Goal: Check status

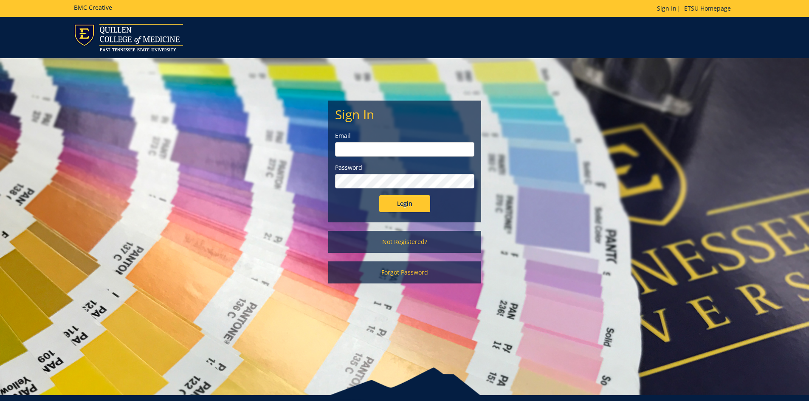
type input "[EMAIL_ADDRESS][DOMAIN_NAME]"
click at [404, 206] on input "Login" at bounding box center [404, 203] width 51 height 17
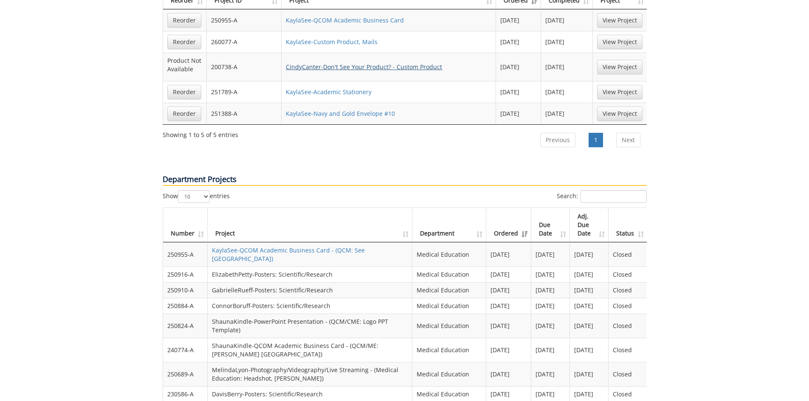
scroll to position [510, 0]
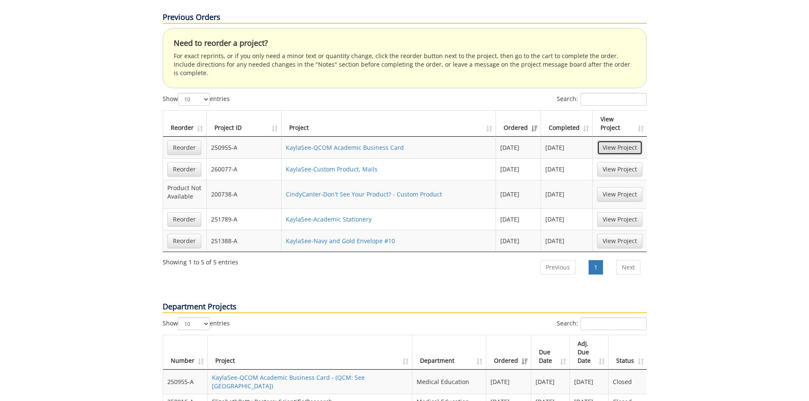
click at [612, 141] on link "View Project" at bounding box center [619, 148] width 45 height 14
click at [630, 162] on link "View Project" at bounding box center [619, 169] width 45 height 14
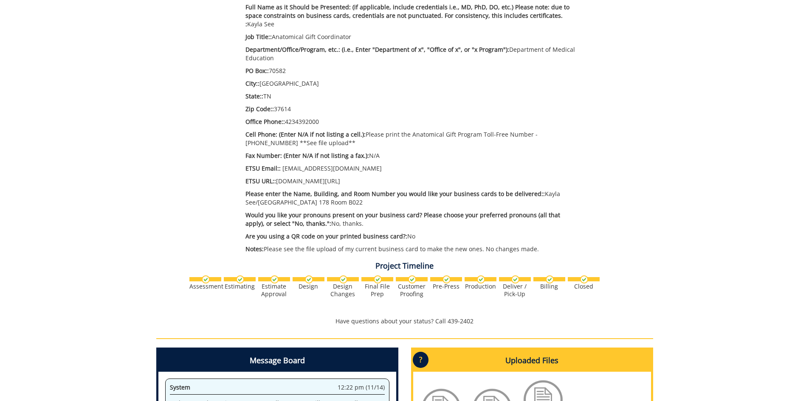
scroll to position [382, 0]
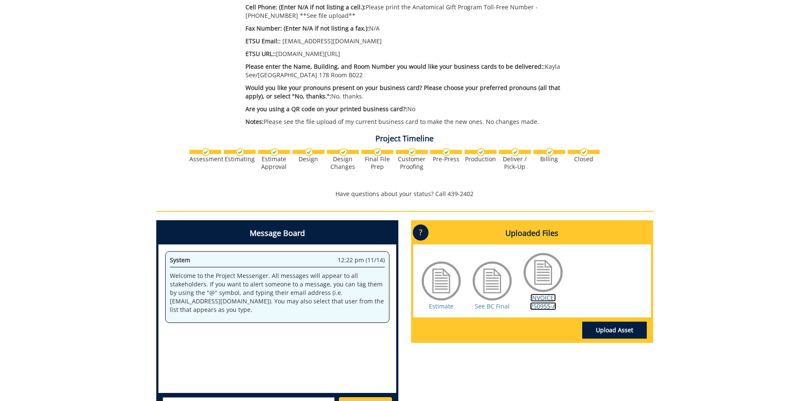
click at [543, 297] on link "INVOICE-250955-A" at bounding box center [543, 302] width 26 height 17
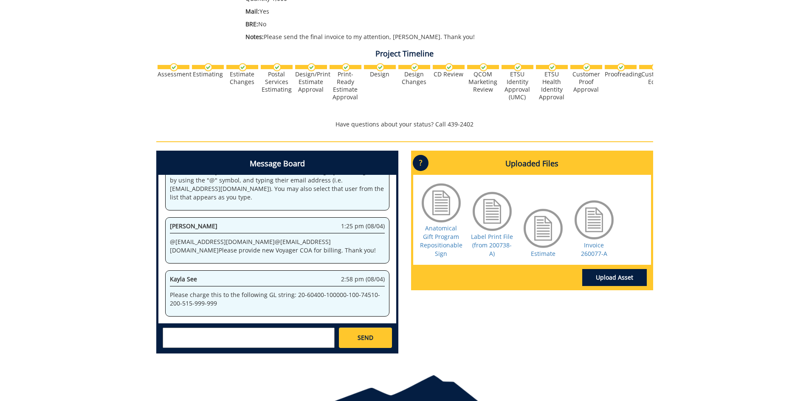
scroll to position [254, 0]
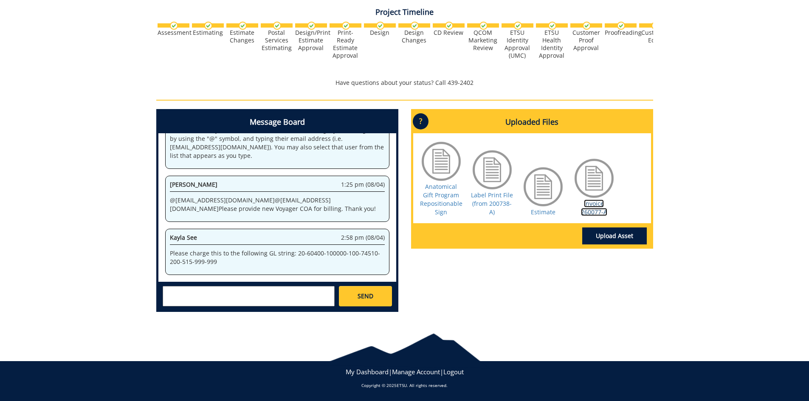
click at [592, 213] on link "Invoice 260077-A" at bounding box center [594, 208] width 26 height 17
